Goal: Task Accomplishment & Management: Manage account settings

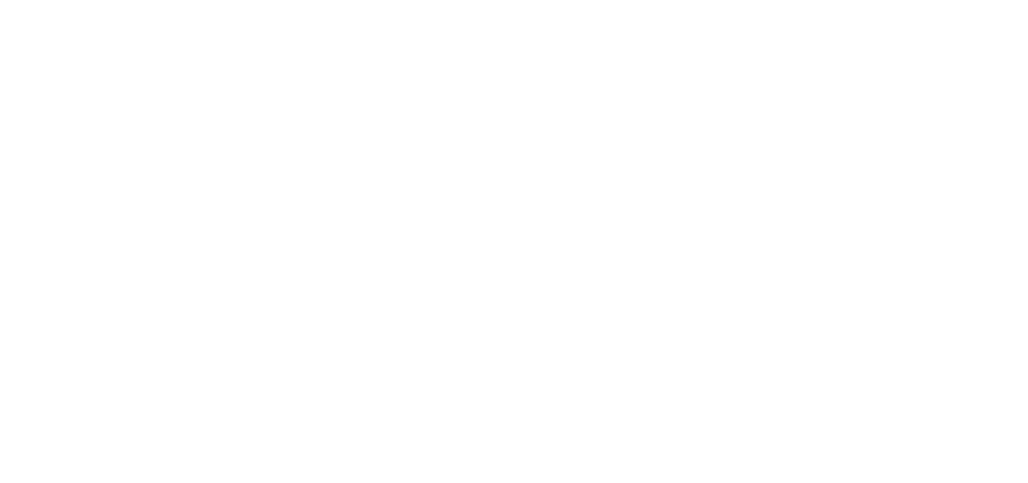
select select "*"
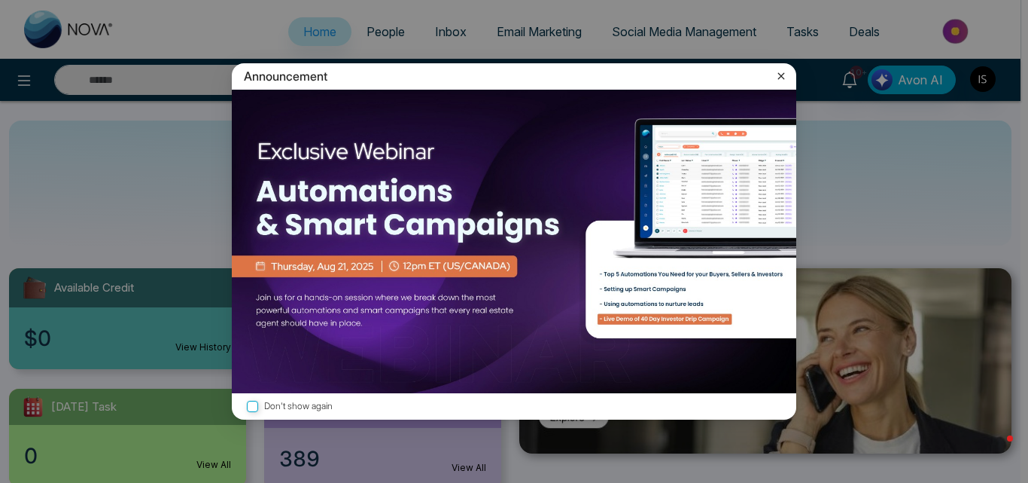
click at [787, 81] on icon at bounding box center [781, 76] width 15 height 15
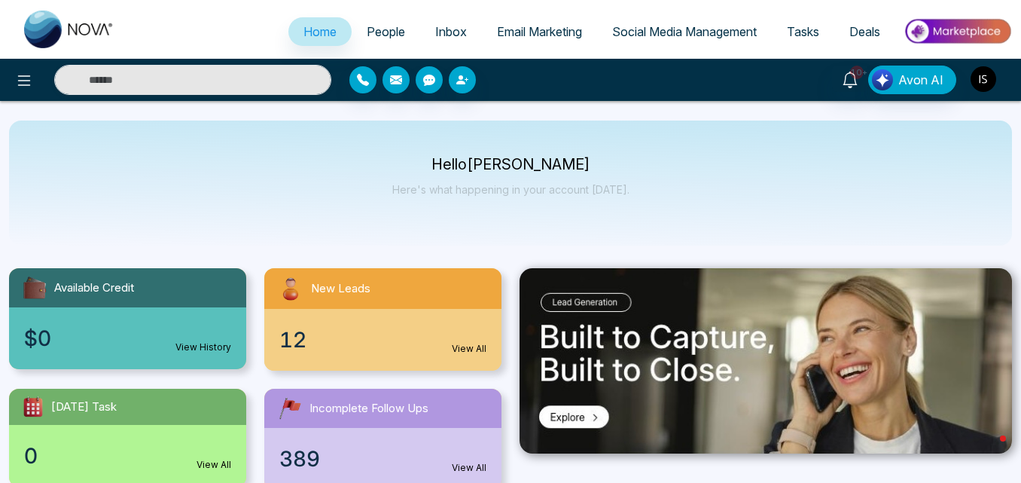
click at [978, 72] on img "button" at bounding box center [983, 79] width 26 height 26
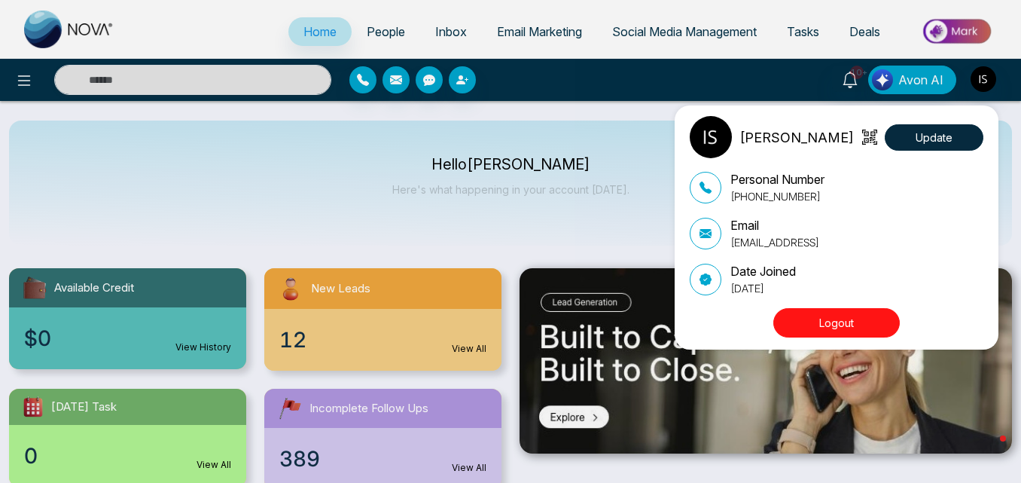
click at [837, 312] on button "Logout" at bounding box center [836, 322] width 126 height 29
